Goal: Navigation & Orientation: Find specific page/section

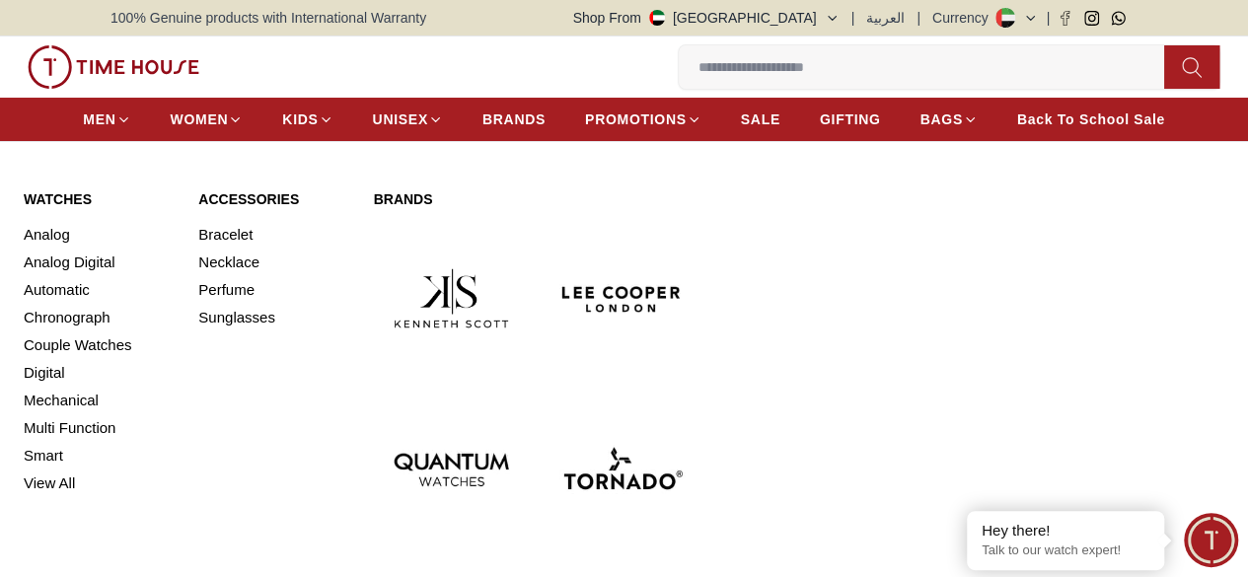
click at [648, 137] on ul "MEN WOMEN KIDS UNISEX BRANDS PROMOTIONS SALE GIFTING BAGS Back To School Sale" at bounding box center [623, 120] width 1081 height 36
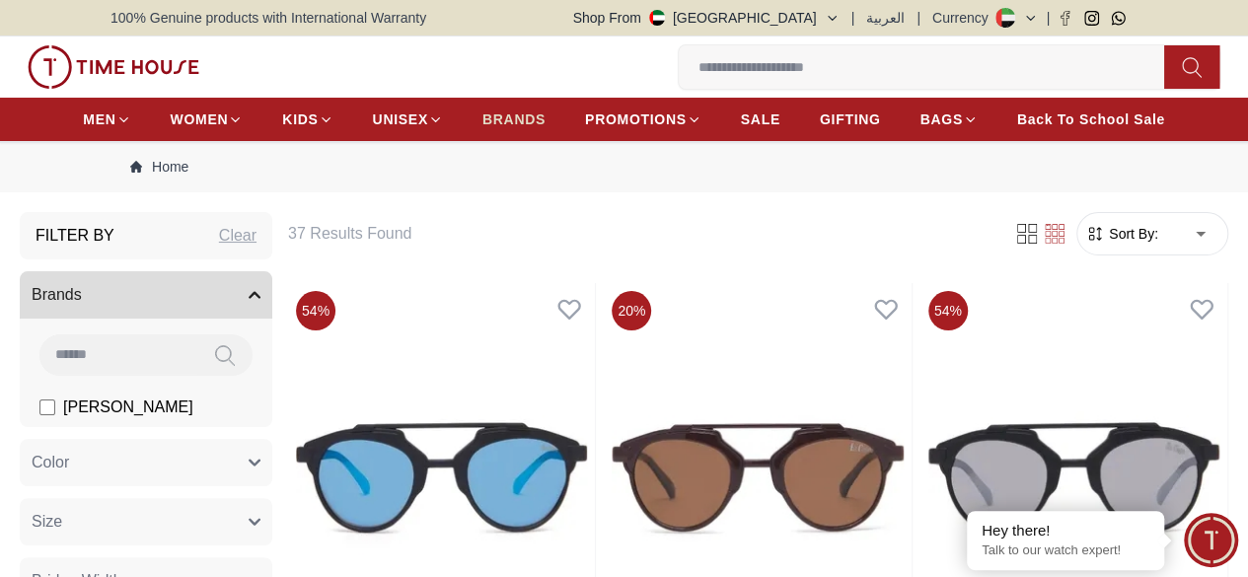
click at [546, 120] on span "BRANDS" at bounding box center [513, 120] width 63 height 20
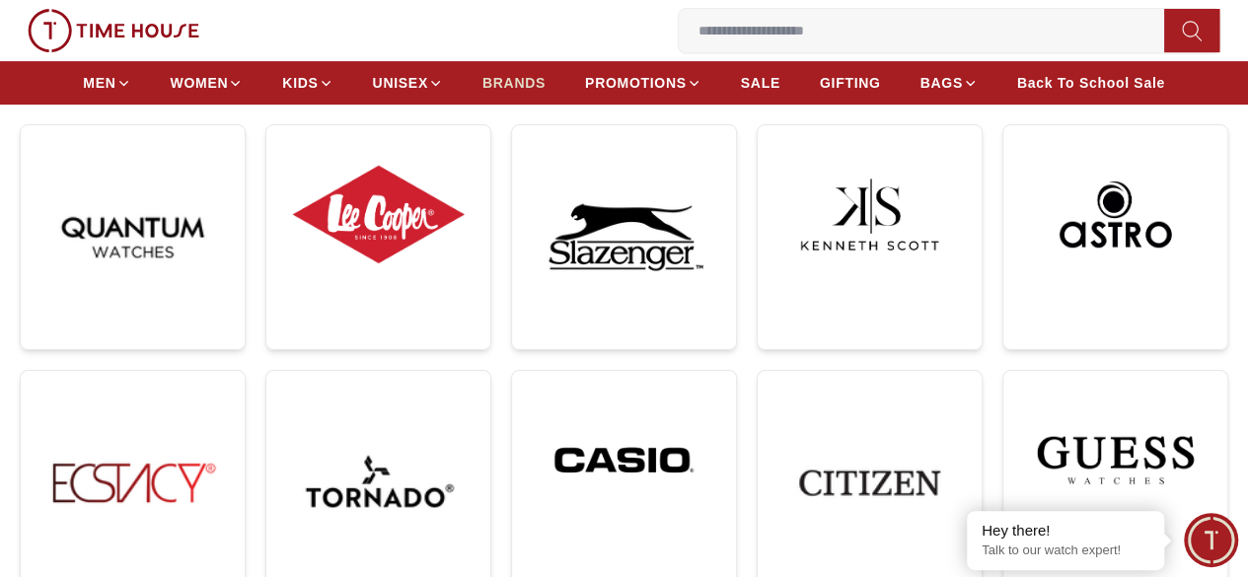
scroll to position [395, 0]
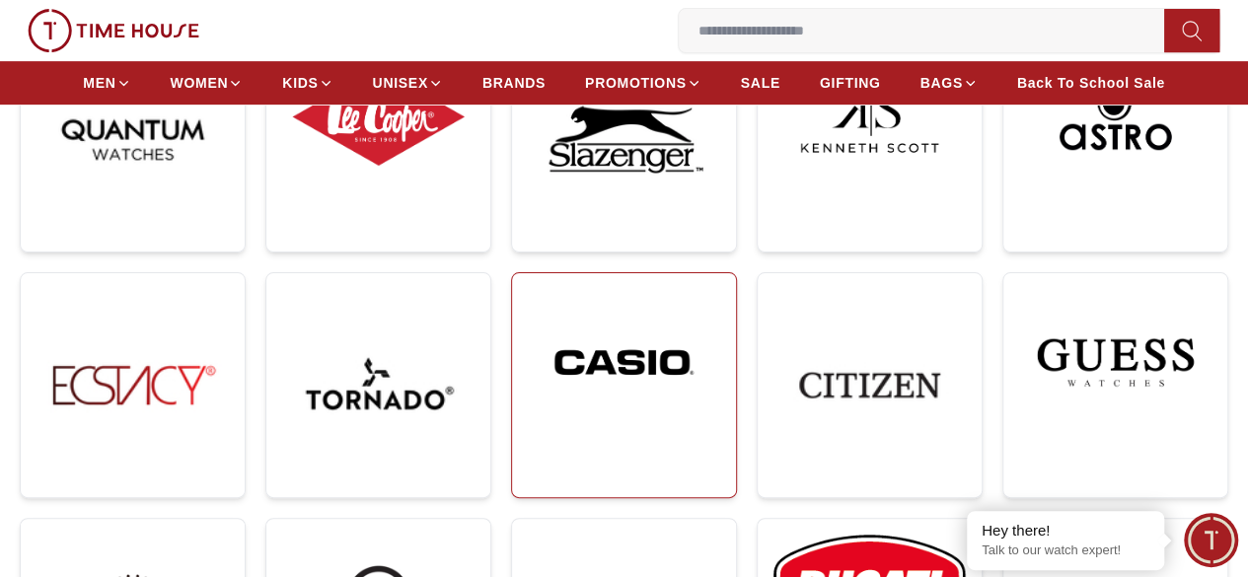
click at [528, 289] on img at bounding box center [624, 362] width 192 height 147
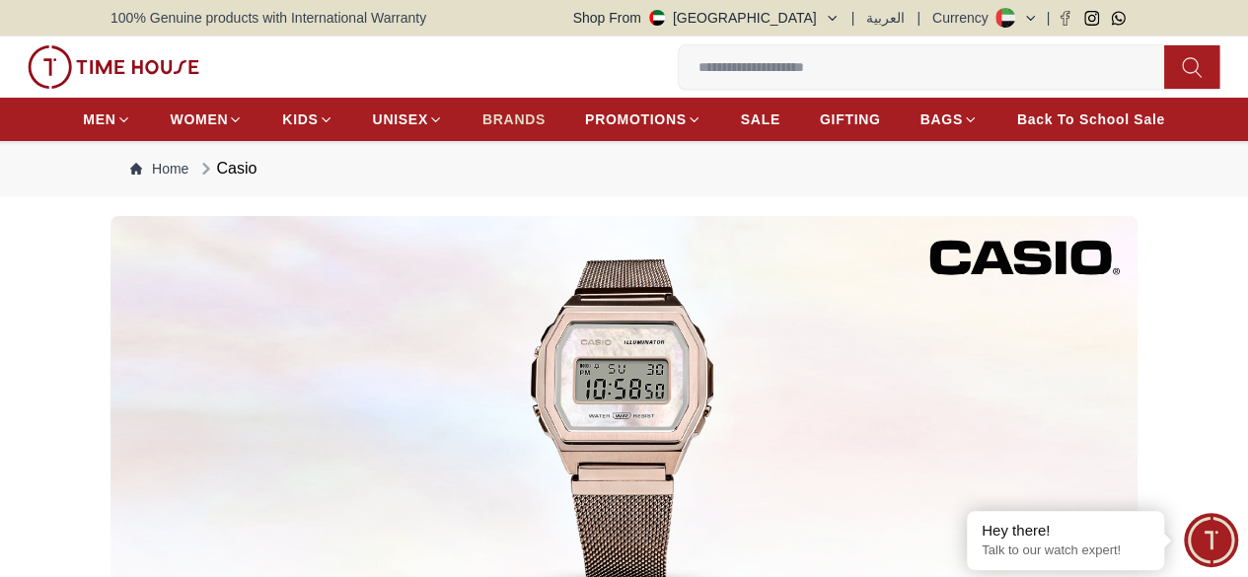
click at [545, 111] on link "BRANDS" at bounding box center [513, 120] width 63 height 36
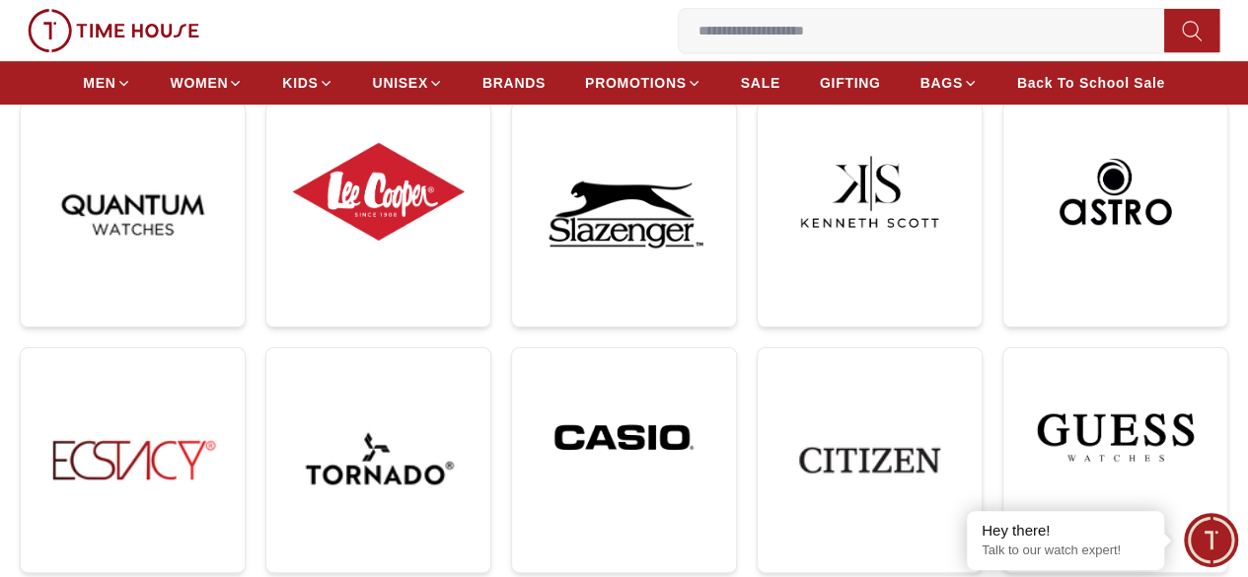
scroll to position [381, 0]
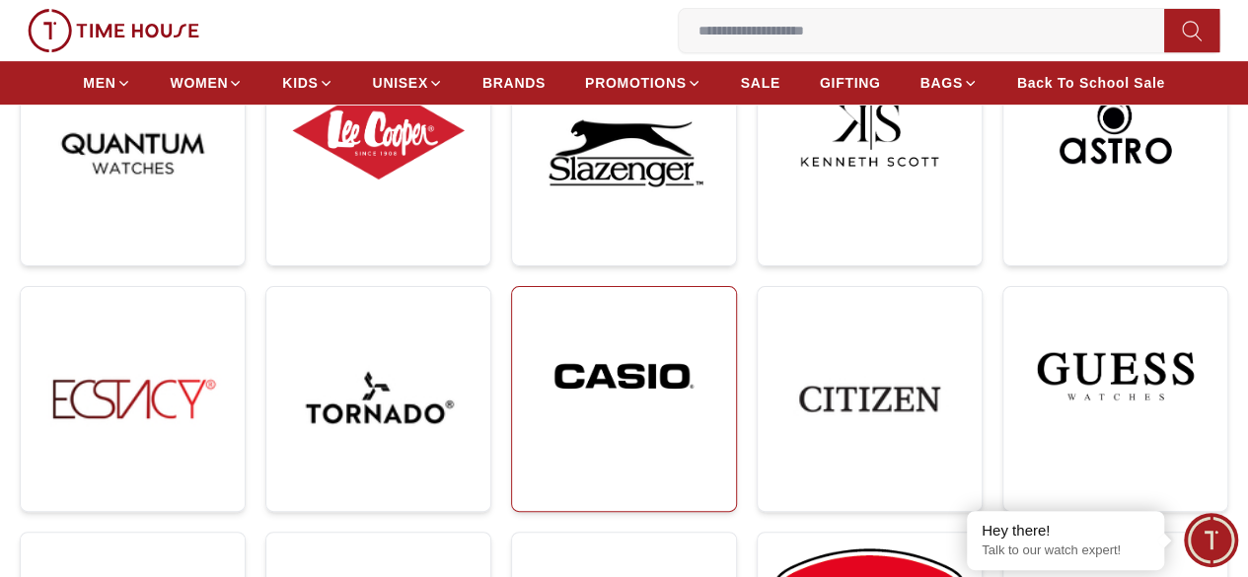
click at [511, 311] on link at bounding box center [624, 399] width 226 height 226
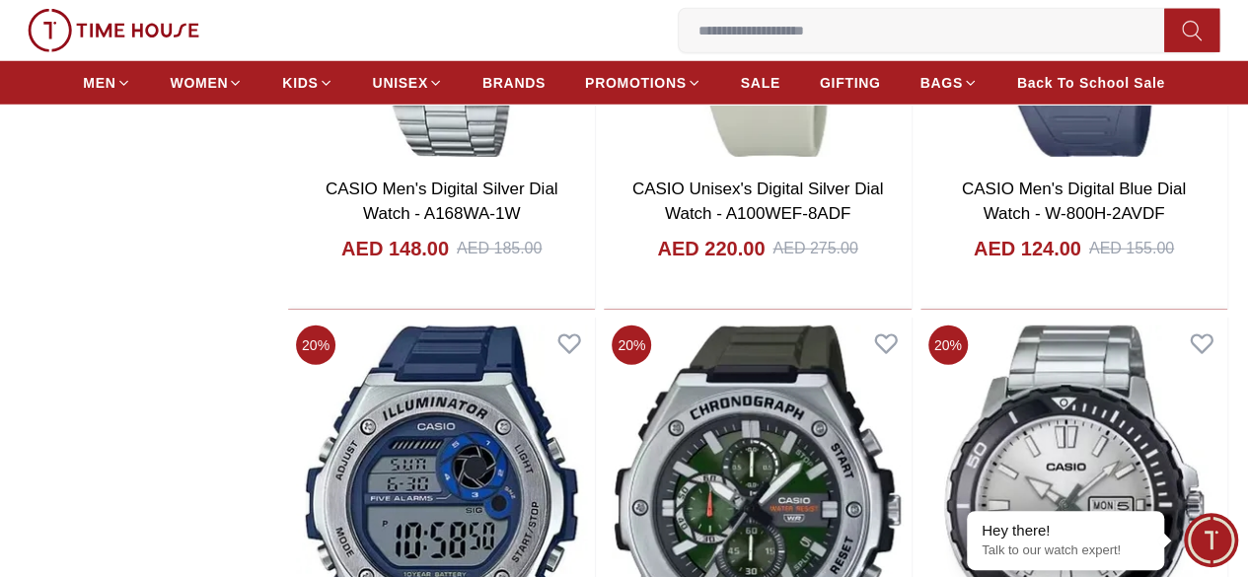
scroll to position [3256, 0]
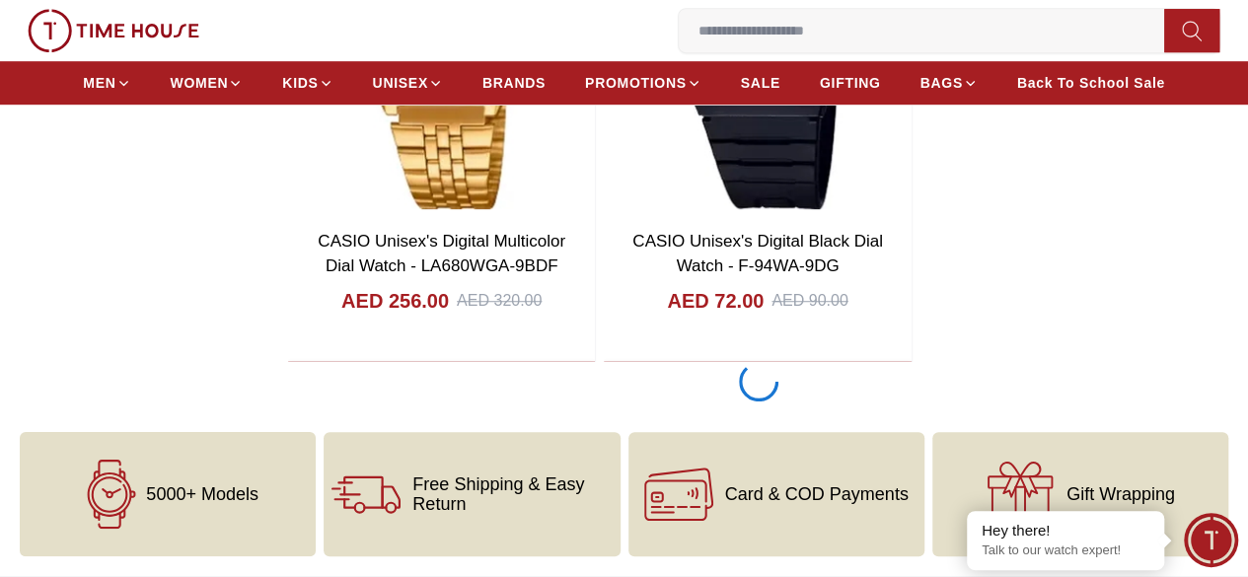
scroll to position [4045, 0]
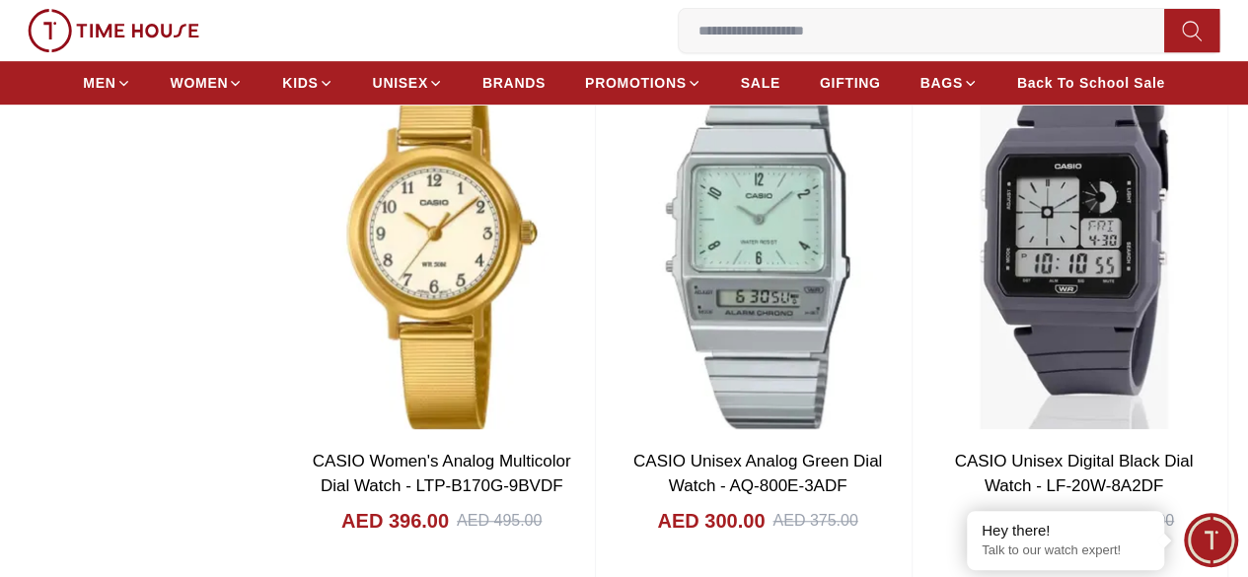
scroll to position [7794, 0]
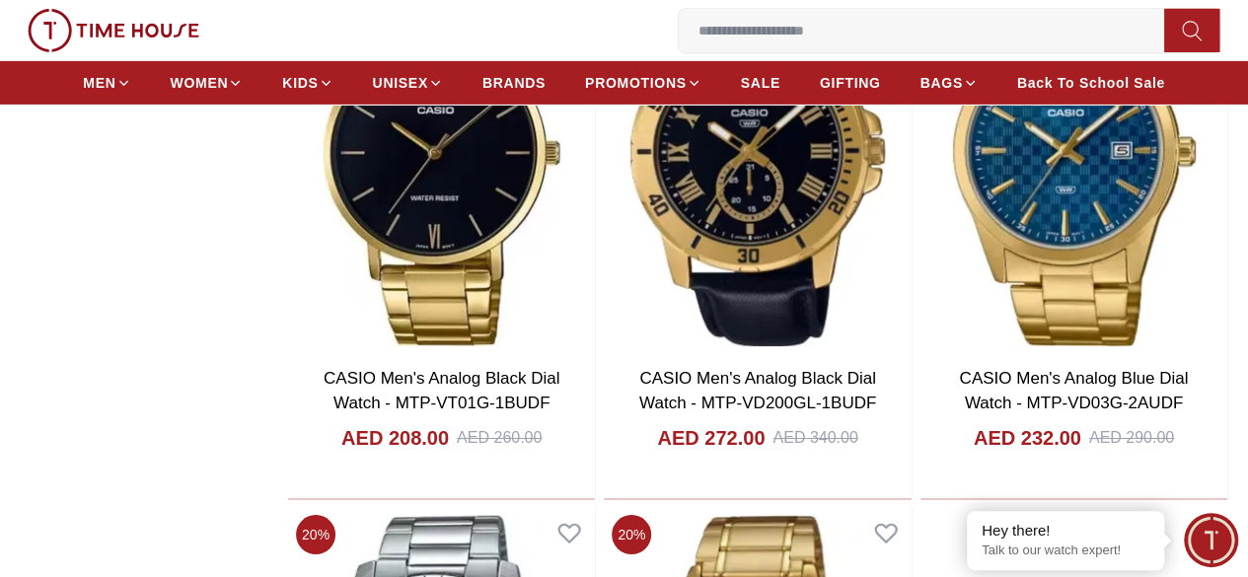
scroll to position [14537, 0]
